Goal: Navigation & Orientation: Find specific page/section

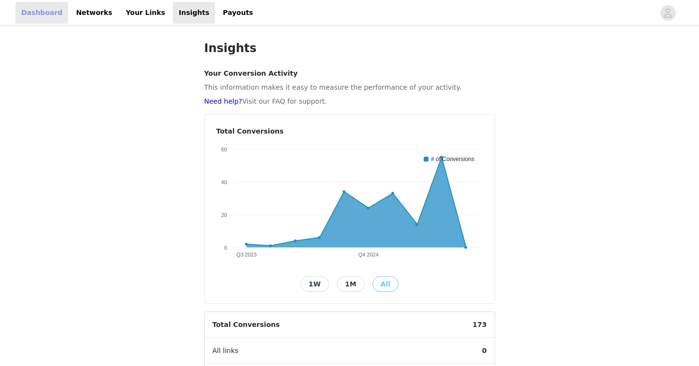
click at [39, 13] on link "Dashboard" at bounding box center [41, 13] width 53 height 22
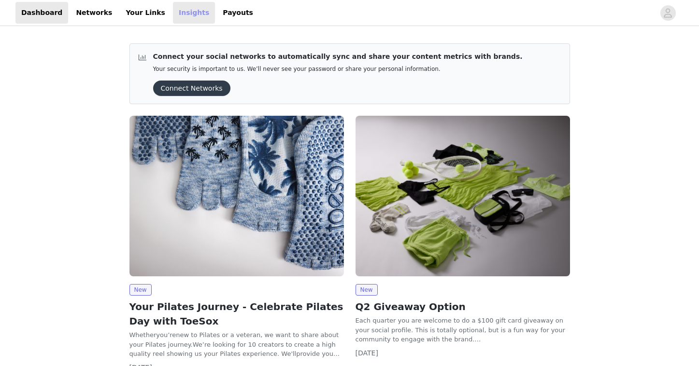
click at [182, 12] on link "Insights" at bounding box center [194, 13] width 42 height 22
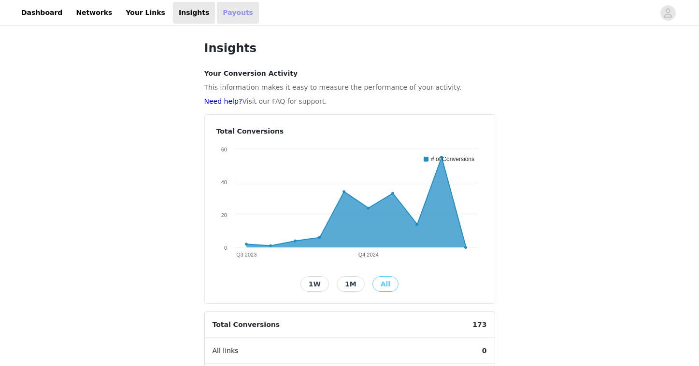
click at [217, 12] on link "Payouts" at bounding box center [238, 13] width 42 height 22
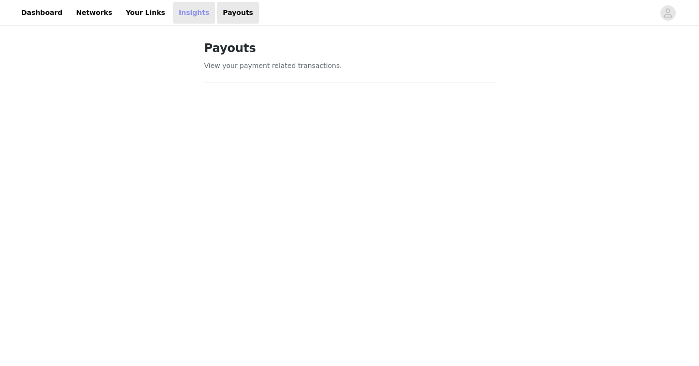
click at [180, 14] on link "Insights" at bounding box center [194, 13] width 42 height 22
